Goal: Task Accomplishment & Management: Use online tool/utility

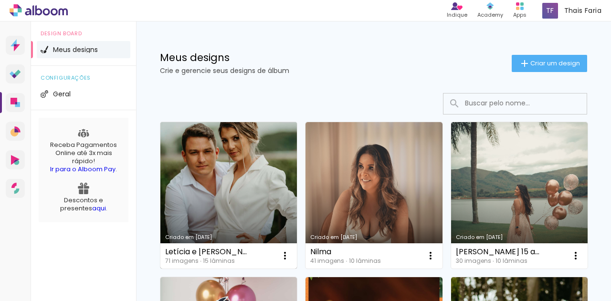
click at [192, 204] on link "Criado em [DATE]" at bounding box center [228, 195] width 136 height 147
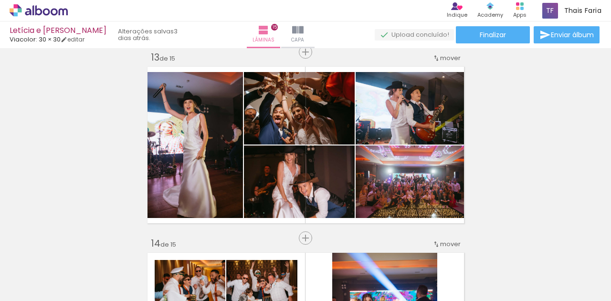
scroll to position [2258, 0]
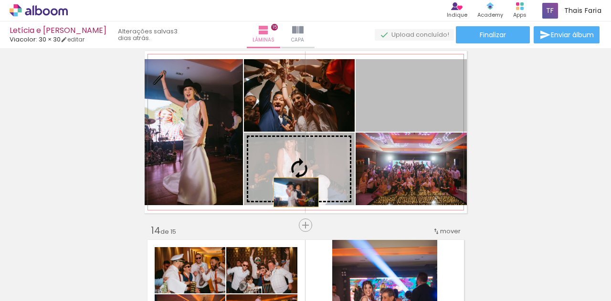
drag, startPoint x: 432, startPoint y: 101, endPoint x: 292, endPoint y: 192, distance: 167.3
click at [0, 0] on slot at bounding box center [0, 0] width 0 height 0
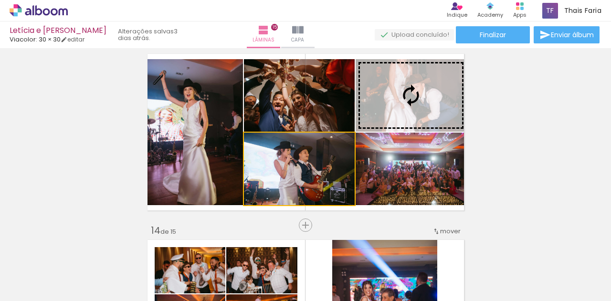
drag, startPoint x: 303, startPoint y: 182, endPoint x: 448, endPoint y: 64, distance: 186.9
click at [0, 0] on slot at bounding box center [0, 0] width 0 height 0
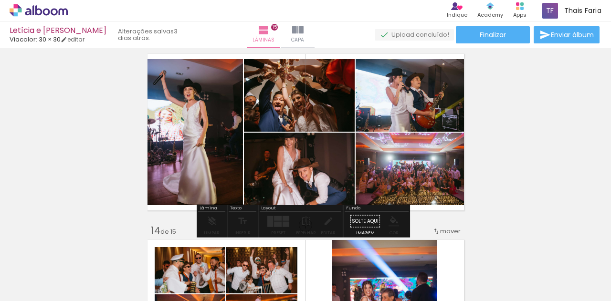
drag, startPoint x: 311, startPoint y: 149, endPoint x: 313, endPoint y: 168, distance: 18.7
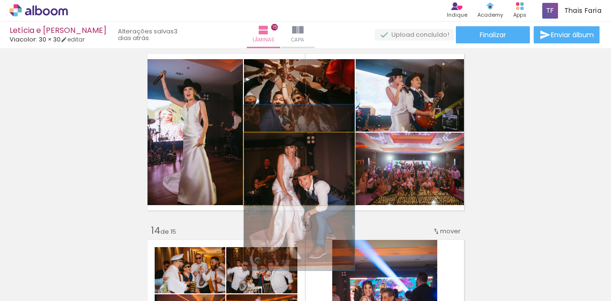
click at [313, 168] on quentale-photo at bounding box center [299, 169] width 111 height 73
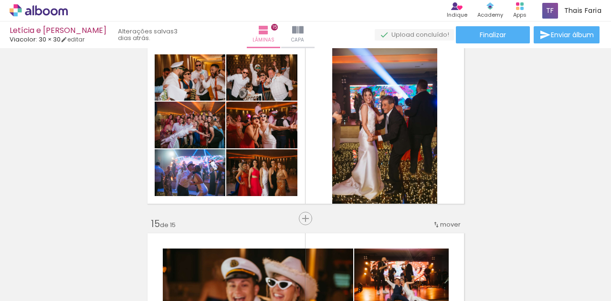
scroll to position [2451, 0]
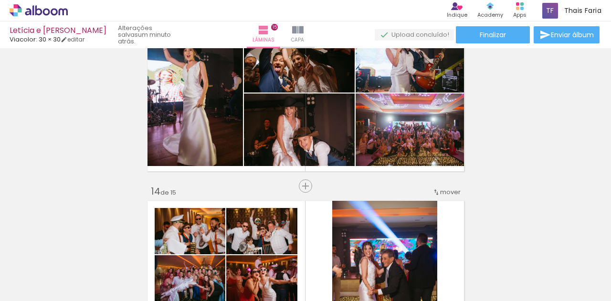
scroll to position [2298, 0]
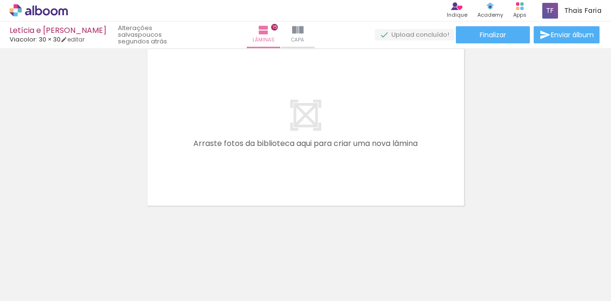
scroll to position [0, 3319]
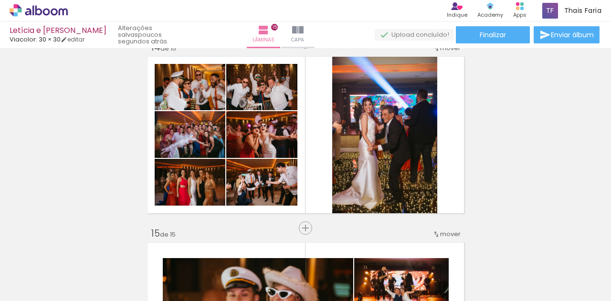
scroll to position [2431, 0]
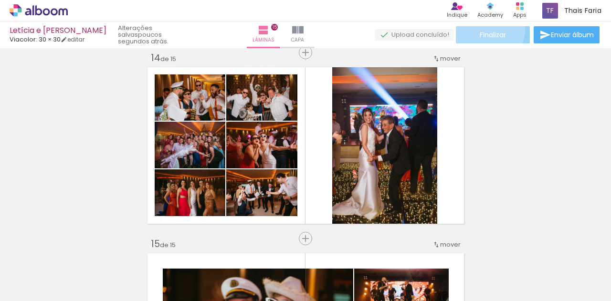
click at [483, 29] on paper-button "Finalizar" at bounding box center [493, 34] width 74 height 17
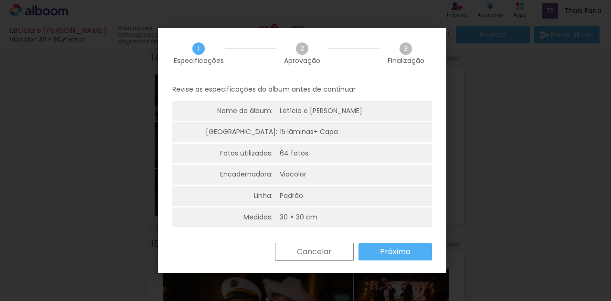
click at [0, 0] on slot "Próximo" at bounding box center [0, 0] width 0 height 0
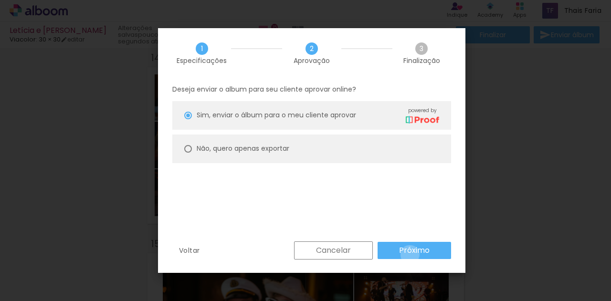
click at [0, 0] on slot "Próximo" at bounding box center [0, 0] width 0 height 0
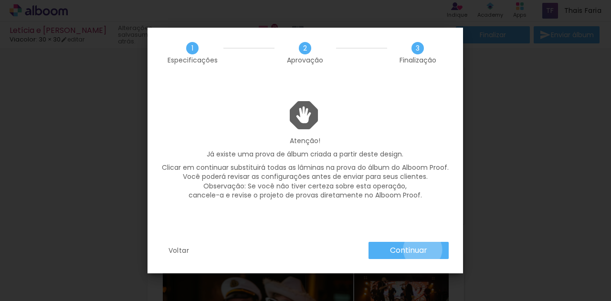
click at [0, 0] on slot "Continuar" at bounding box center [0, 0] width 0 height 0
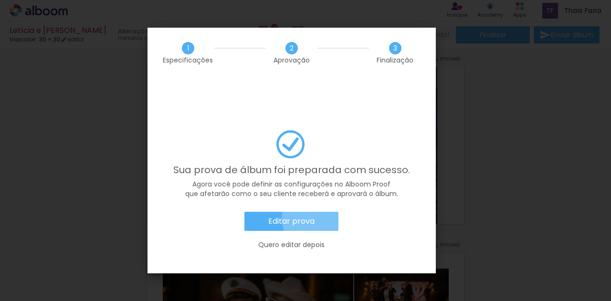
click at [320, 212] on paper-button "Editar prova" at bounding box center [291, 221] width 94 height 19
